Goal: Browse casually

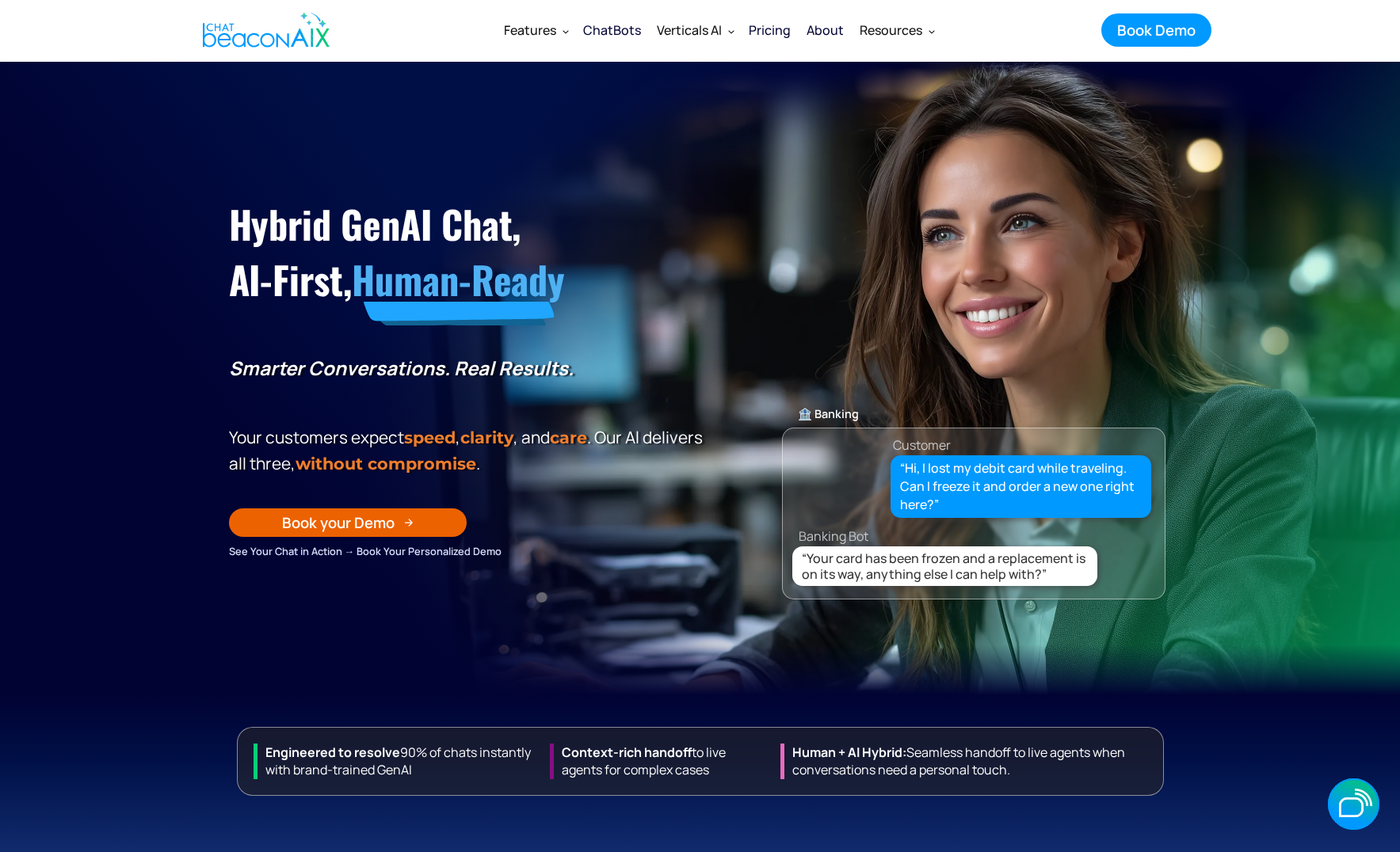
click at [440, 39] on nav "Features Features Get a closer look ChatBots Find the right plan that fits your…" at bounding box center [720, 30] width 763 height 43
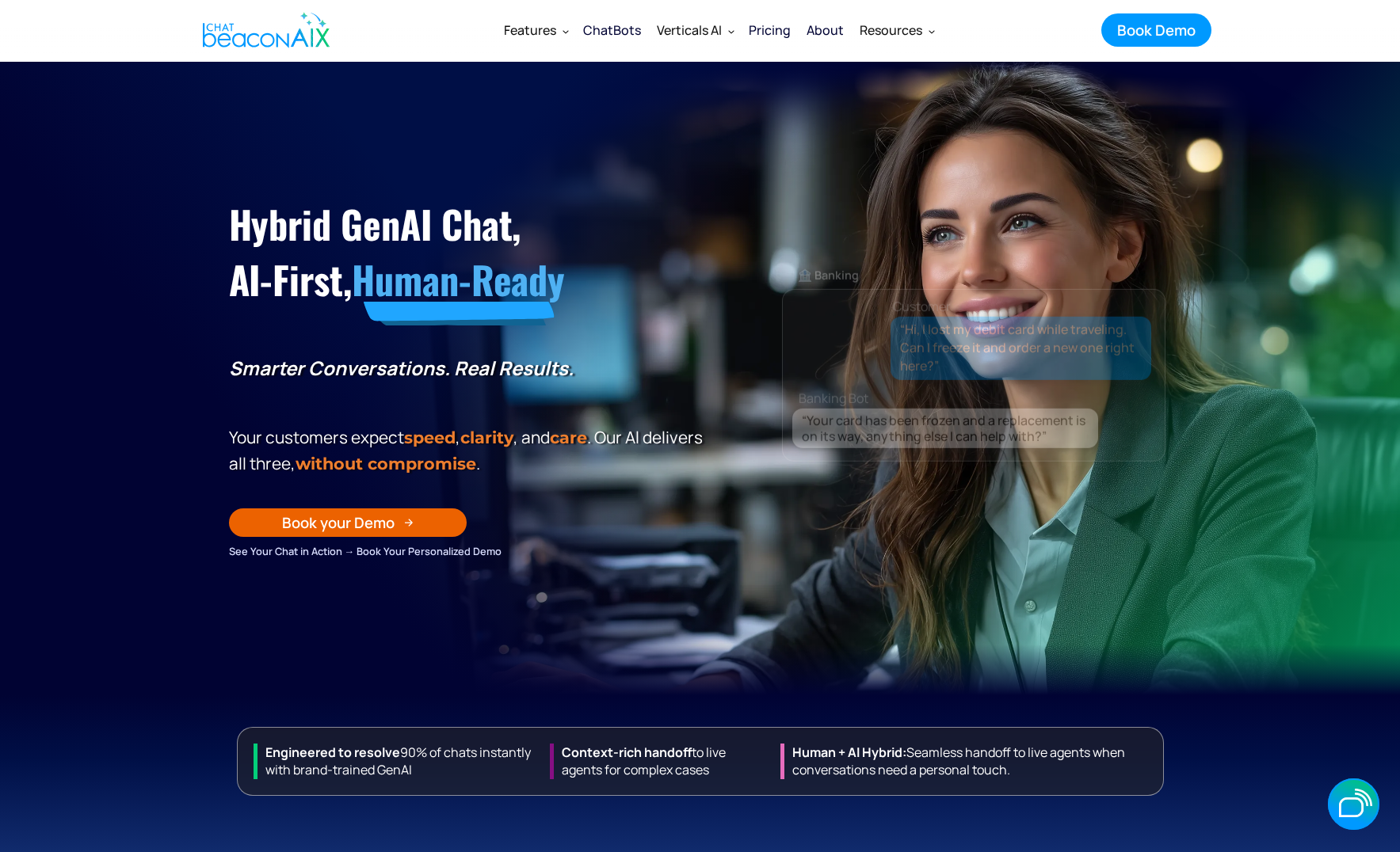
click at [195, 294] on section "Hybrid GenAI Chat, AI-First, Human-Ready Smarter Conversations. Real Results. Y…" at bounding box center [700, 378] width 1400 height 634
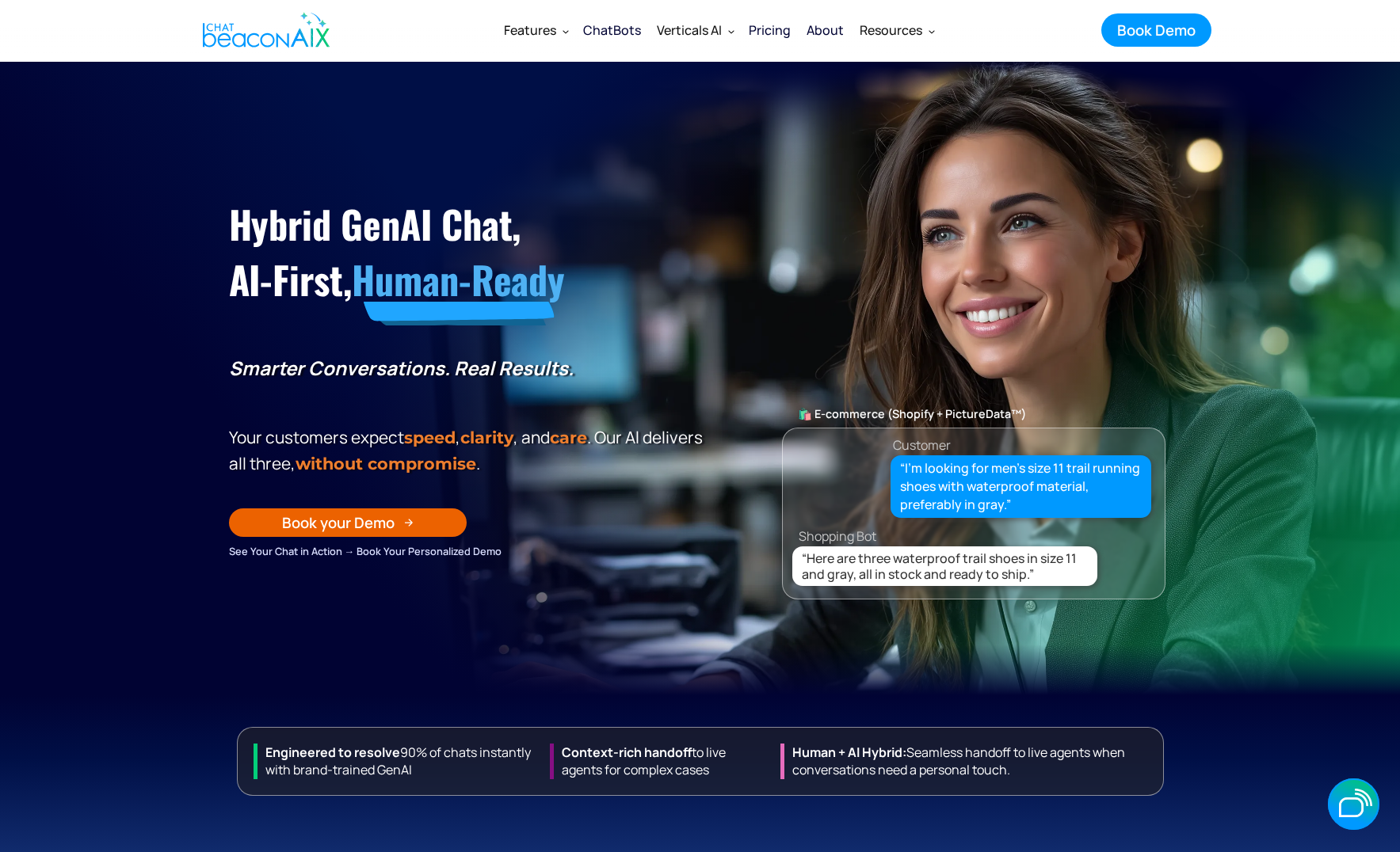
click at [195, 294] on section "Hybrid GenAI Chat, AI-First, Human-Ready Smarter Conversations. Real Results. Y…" at bounding box center [700, 378] width 1400 height 634
click at [194, 301] on section "Hybrid GenAI Chat, AI-First, Human-Ready Smarter Conversations. Real Results. Y…" at bounding box center [700, 378] width 1400 height 634
